Goal: Task Accomplishment & Management: Manage account settings

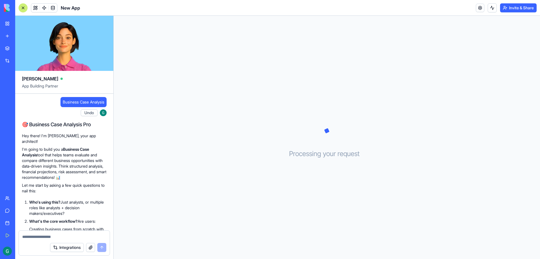
click at [24, 6] on div at bounding box center [23, 8] width 5 height 5
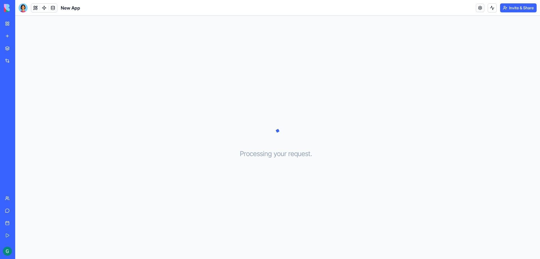
click at [9, 23] on link "My Workspace" at bounding box center [13, 23] width 23 height 11
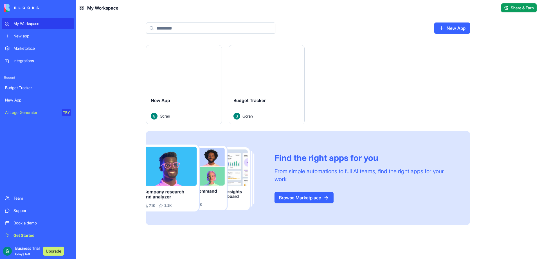
click at [275, 70] on button "Launch" at bounding box center [267, 68] width 42 height 11
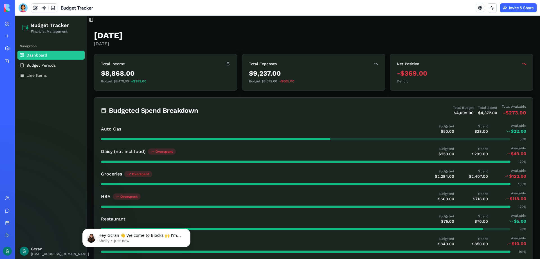
click at [159, 23] on main "Toggle Sidebar [DATE] [DATE] Total Income $8,868.00 Budget: $8,479.00 + $389.00…" at bounding box center [313, 240] width 453 height 449
click at [53, 7] on link at bounding box center [53, 8] width 8 height 8
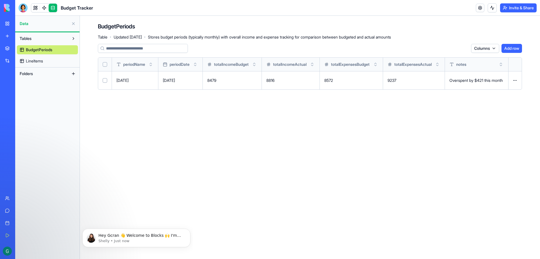
click at [21, 59] on link "LineItems" at bounding box center [47, 61] width 61 height 9
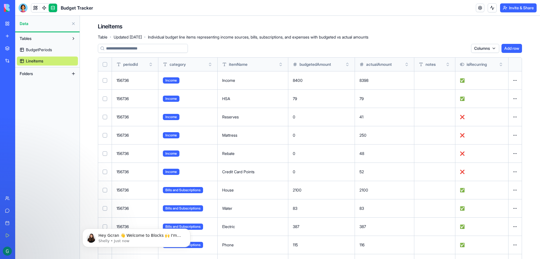
click at [9, 23] on link "My Workspace" at bounding box center [13, 23] width 23 height 11
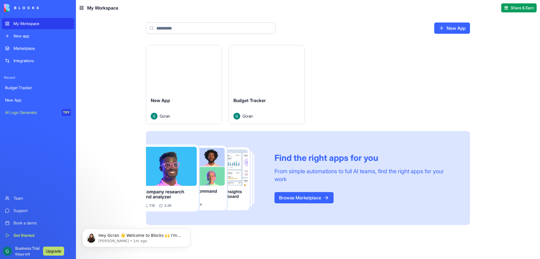
click at [267, 69] on button "Launch" at bounding box center [267, 68] width 42 height 11
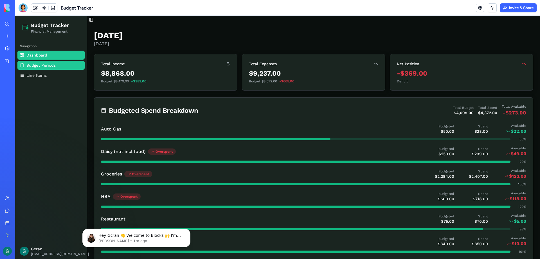
click at [41, 64] on span "Budget Periods" at bounding box center [40, 65] width 29 height 6
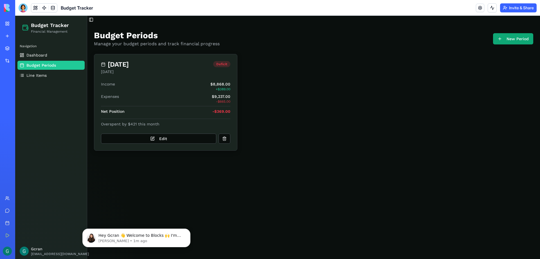
click at [514, 40] on button "New Period" at bounding box center [513, 38] width 40 height 11
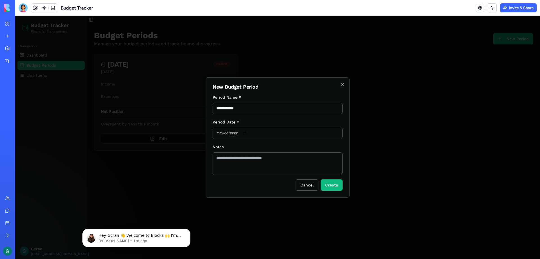
type input "**********"
click at [336, 134] on input "Period Date *" at bounding box center [278, 133] width 130 height 11
type input "**********"
click at [251, 163] on textarea "Notes" at bounding box center [278, 163] width 130 height 23
click at [335, 189] on button "Create" at bounding box center [332, 184] width 22 height 11
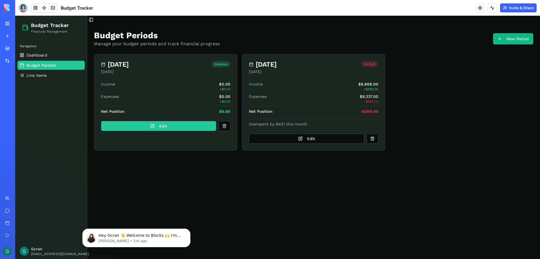
click at [181, 125] on button "Edit" at bounding box center [158, 126] width 115 height 10
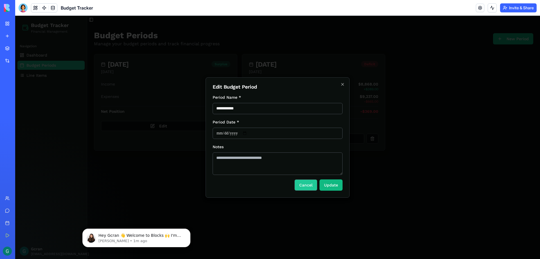
click at [304, 188] on button "Cancel" at bounding box center [305, 184] width 23 height 11
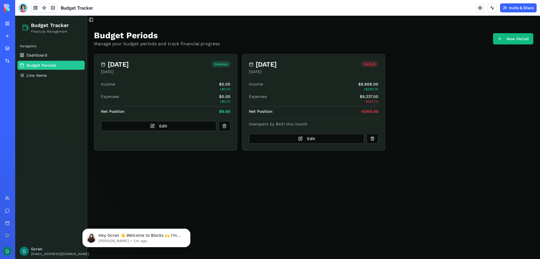
click at [131, 84] on div "Income $0.00 + $0.00" at bounding box center [165, 86] width 129 height 10
click at [159, 131] on button "Edit" at bounding box center [158, 126] width 115 height 10
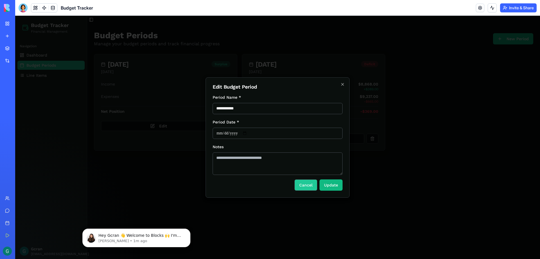
click at [306, 187] on button "Cancel" at bounding box center [305, 184] width 23 height 11
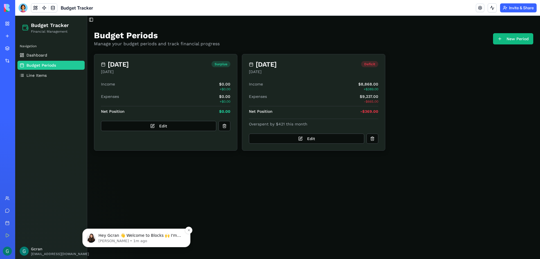
click at [140, 237] on span "Hey Gcran 👋 Welcome to Blocks 🙌 I'm here if you have any questions!" at bounding box center [139, 238] width 82 height 10
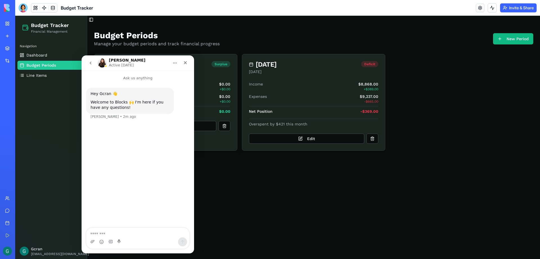
click at [173, 62] on icon "Home" at bounding box center [175, 63] width 5 height 5
click at [153, 60] on div "[PERSON_NAME] Active [DATE]" at bounding box center [133, 63] width 71 height 10
click at [184, 62] on icon "Close" at bounding box center [185, 62] width 3 height 3
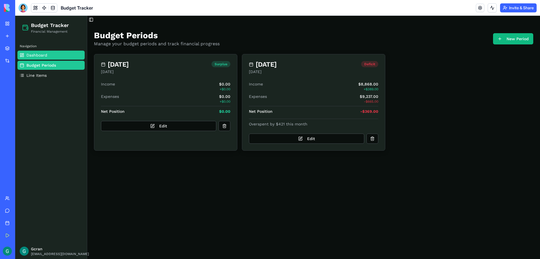
click at [36, 51] on link "Dashboard" at bounding box center [50, 55] width 67 height 9
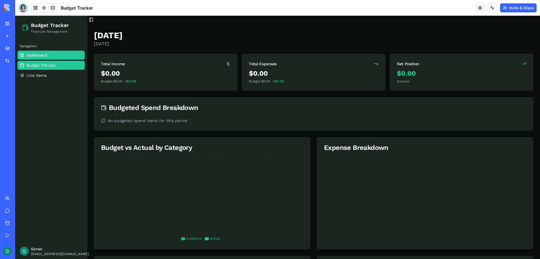
click at [36, 66] on span "Budget Periods" at bounding box center [40, 65] width 29 height 6
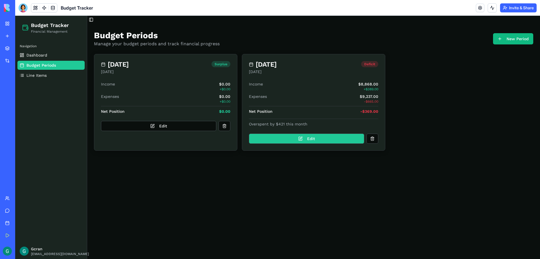
click at [284, 137] on button "Edit" at bounding box center [306, 139] width 115 height 10
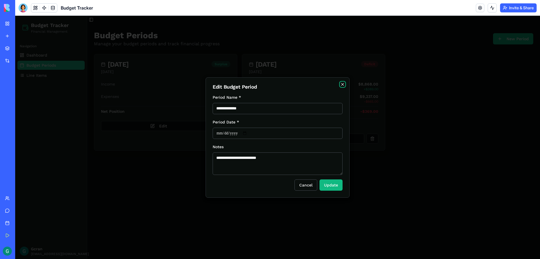
click at [344, 84] on icon "button" at bounding box center [342, 84] width 5 height 5
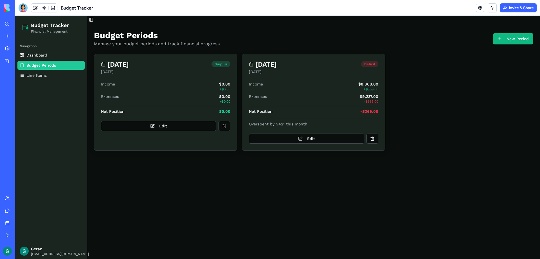
click at [21, 25] on div "My Workspace" at bounding box center [17, 24] width 7 height 6
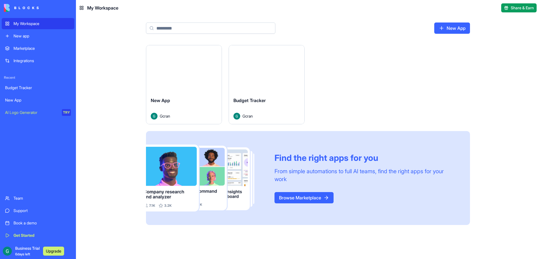
click at [269, 81] on div "Launch" at bounding box center [266, 68] width 75 height 47
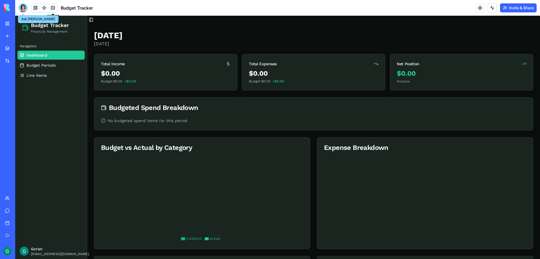
click at [24, 9] on div at bounding box center [23, 7] width 9 height 9
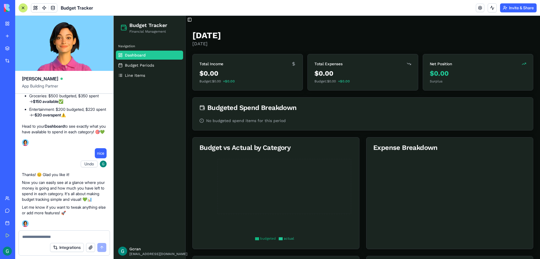
click at [45, 237] on textarea at bounding box center [64, 237] width 84 height 6
click at [91, 248] on button "button" at bounding box center [90, 247] width 9 height 9
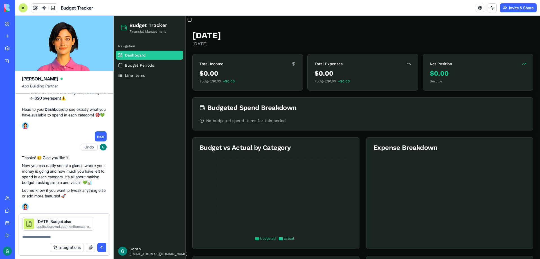
click at [102, 247] on button "submit" at bounding box center [101, 247] width 9 height 9
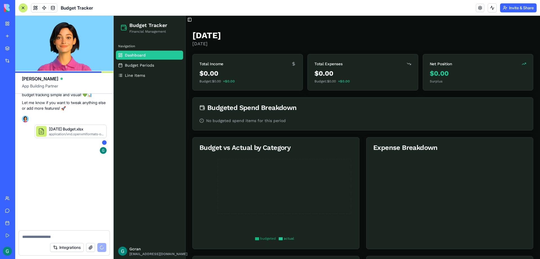
scroll to position [2651, 0]
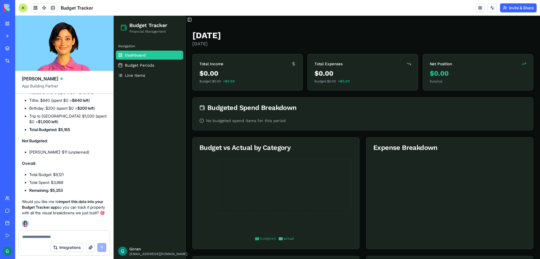
click at [46, 237] on textarea at bounding box center [64, 237] width 84 height 6
type textarea "***"
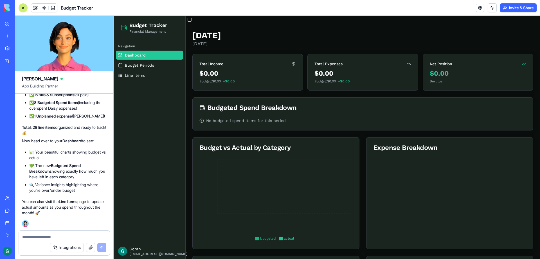
scroll to position [2881, 0]
click at [150, 66] on span "Budget Periods" at bounding box center [139, 65] width 29 height 6
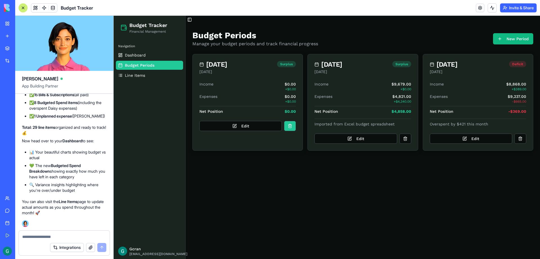
click at [293, 125] on button at bounding box center [290, 126] width 12 height 10
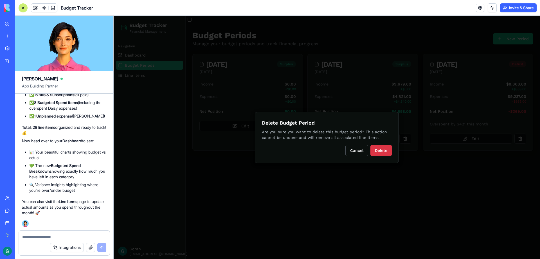
click at [381, 150] on button "Delete" at bounding box center [380, 150] width 21 height 11
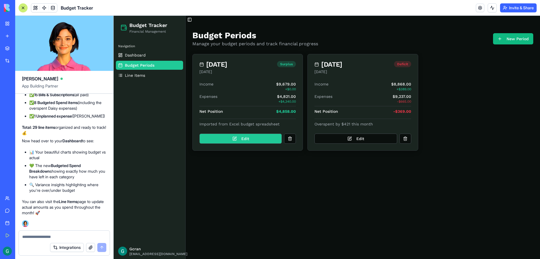
click at [229, 137] on button "Edit" at bounding box center [240, 139] width 82 height 10
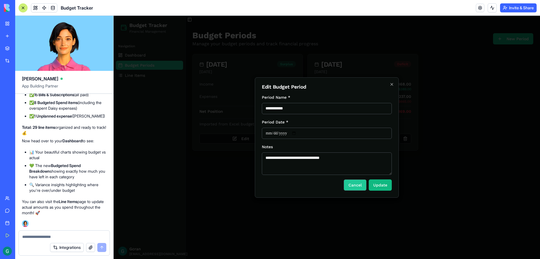
click at [352, 185] on button "Cancel" at bounding box center [355, 184] width 23 height 11
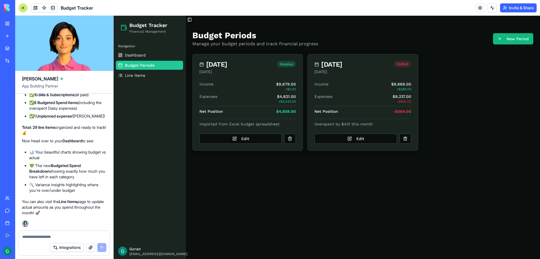
click at [243, 96] on div "Expenses $4,821.00 + $4,340.00" at bounding box center [247, 99] width 96 height 10
click at [123, 76] on link "Line Items" at bounding box center [149, 75] width 67 height 9
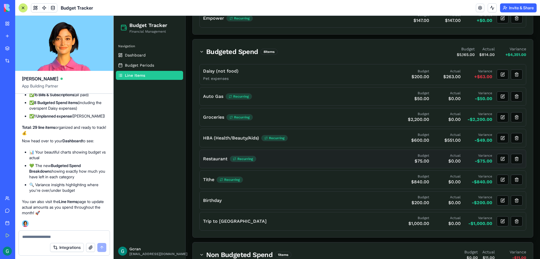
scroll to position [482, 0]
